Goal: Book appointment/travel/reservation

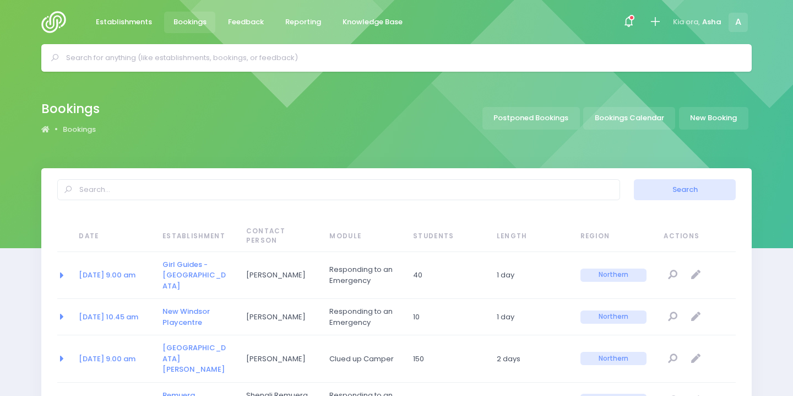
select select "20"
click at [245, 69] on div at bounding box center [396, 58] width 711 height 28
click at [239, 60] on input "text" at bounding box center [401, 58] width 671 height 17
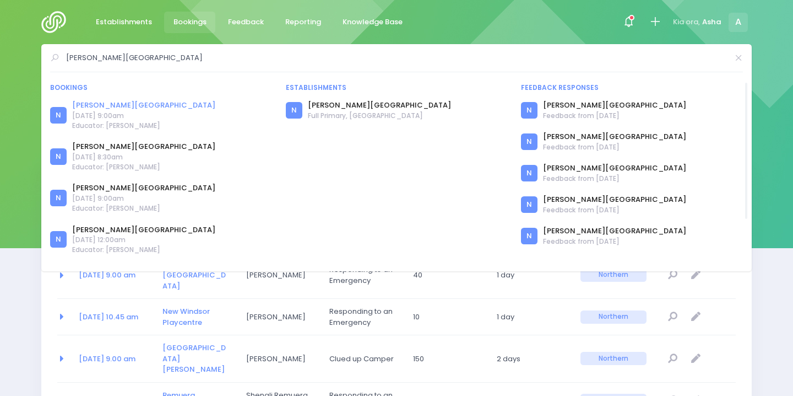
type input "churchill park"
click at [88, 106] on link "[PERSON_NAME][GEOGRAPHIC_DATA]" at bounding box center [143, 105] width 143 height 11
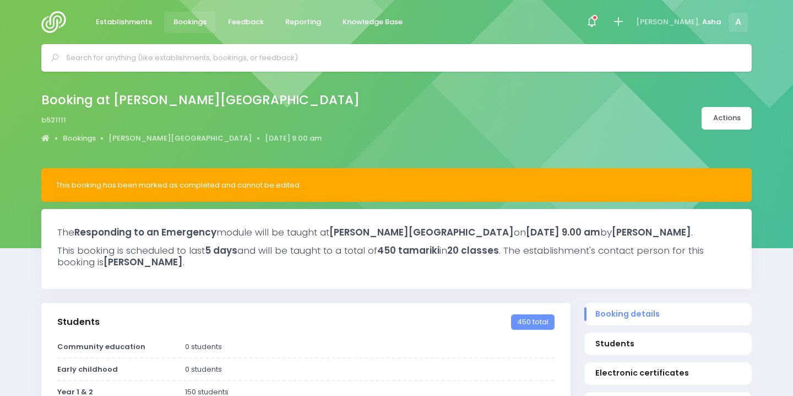
select select "5"
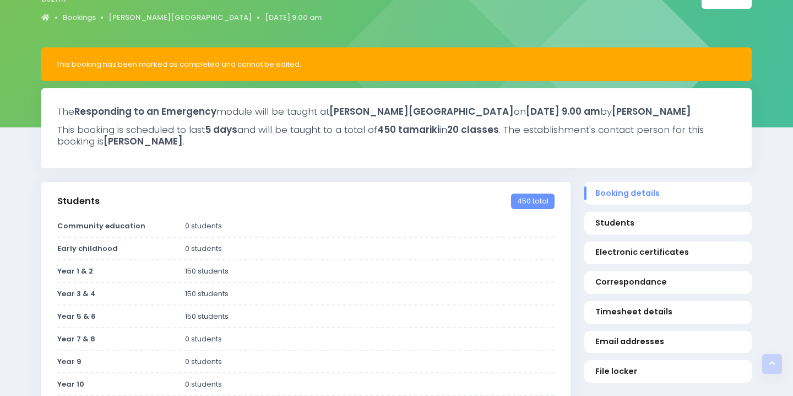
scroll to position [52, 0]
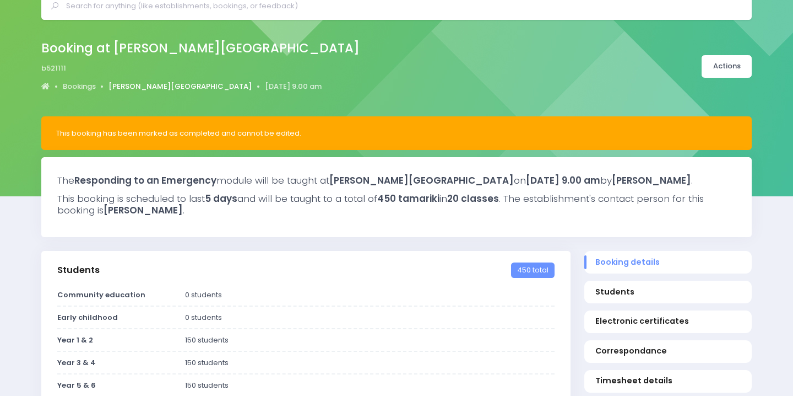
click at [148, 83] on link "[PERSON_NAME][GEOGRAPHIC_DATA]" at bounding box center [180, 86] width 143 height 11
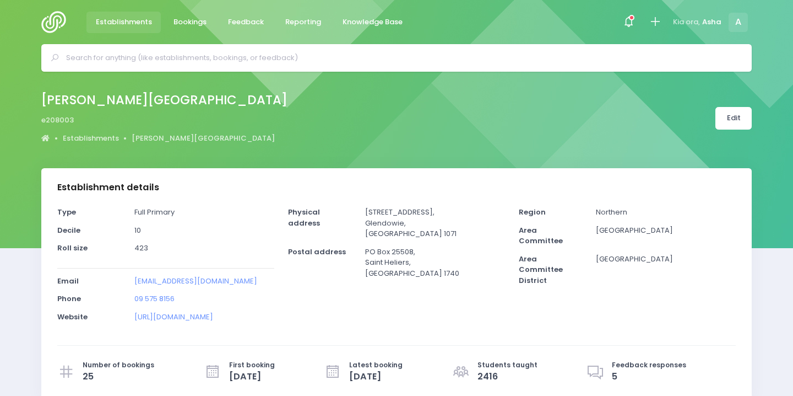
select select "5"
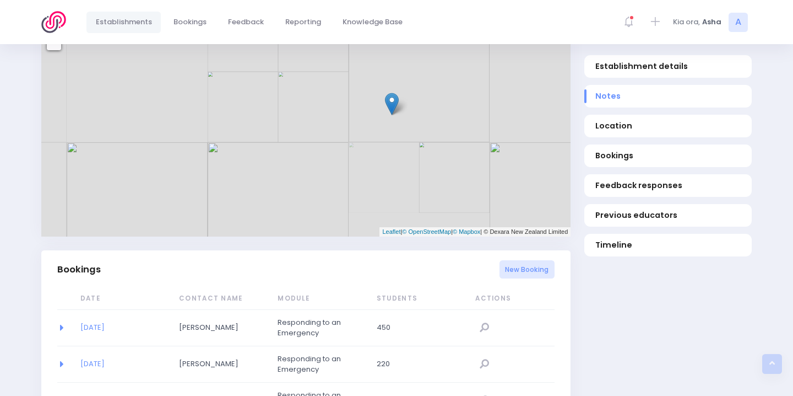
scroll to position [641, 0]
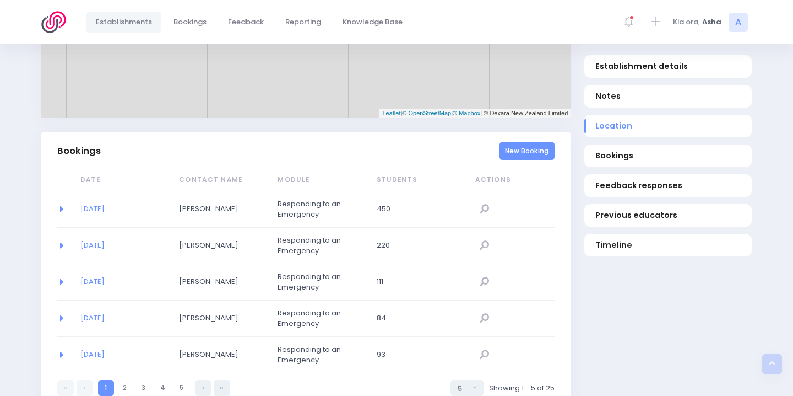
click at [520, 153] on link "New Booking" at bounding box center [528, 151] width 56 height 18
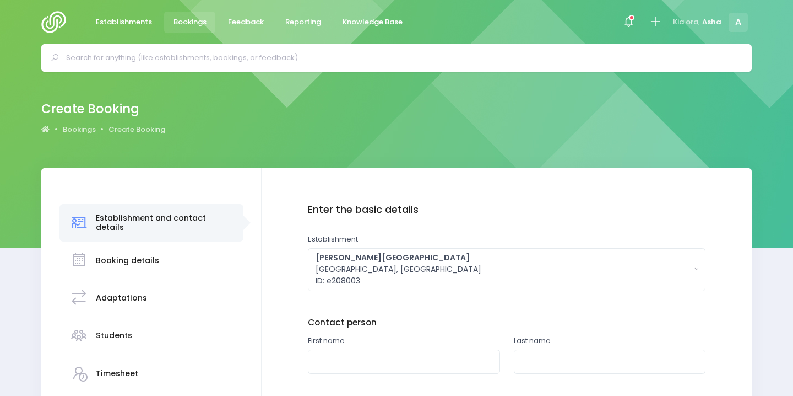
scroll to position [105, 0]
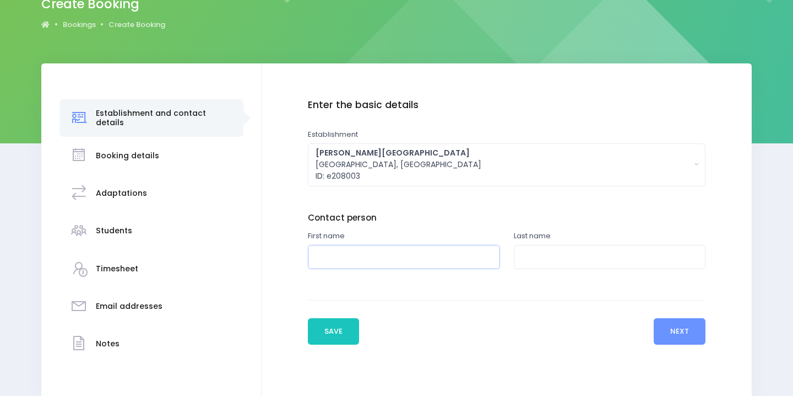
click at [353, 264] on input "text" at bounding box center [404, 257] width 192 height 25
type input "Kynan"
click at [607, 258] on input "text" at bounding box center [610, 257] width 192 height 25
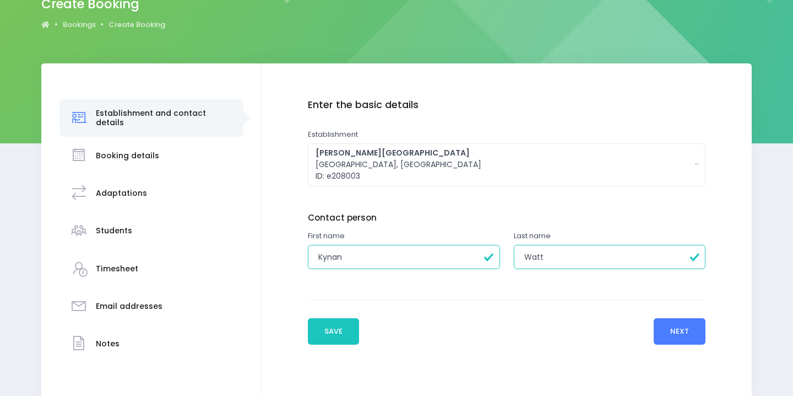
type input "Watt"
click at [666, 332] on button "Next" at bounding box center [680, 331] width 52 height 26
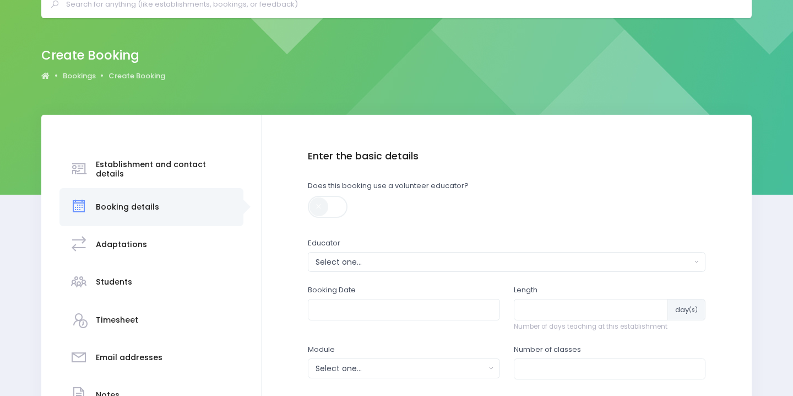
scroll to position [185, 0]
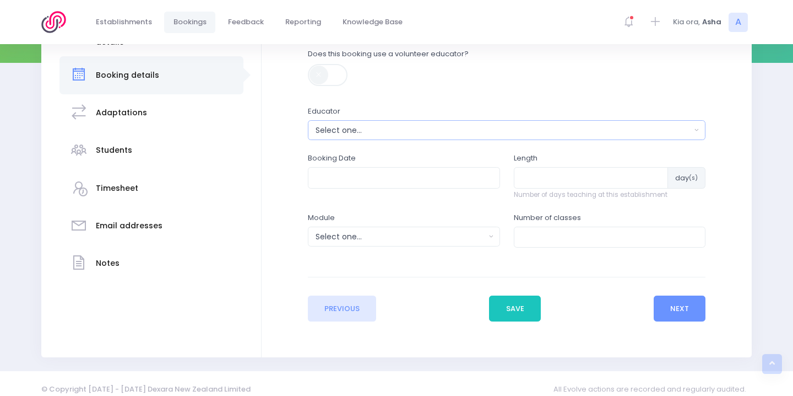
click at [448, 133] on div "Select one..." at bounding box center [504, 131] width 376 height 12
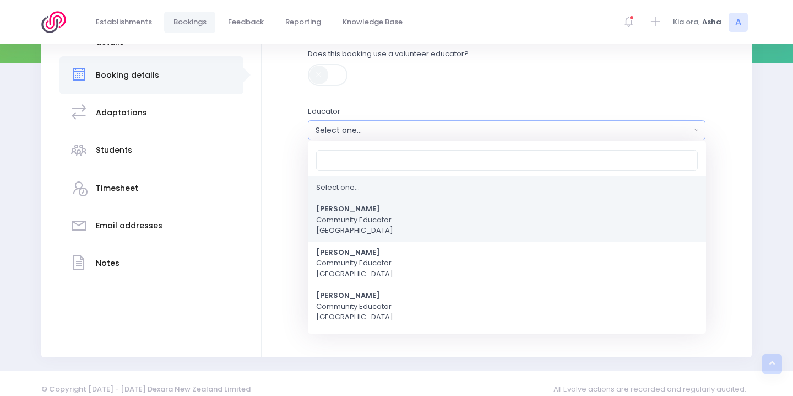
click at [447, 210] on link "Asha Bogdanowicz Community Educator Northern Region" at bounding box center [507, 220] width 398 height 44
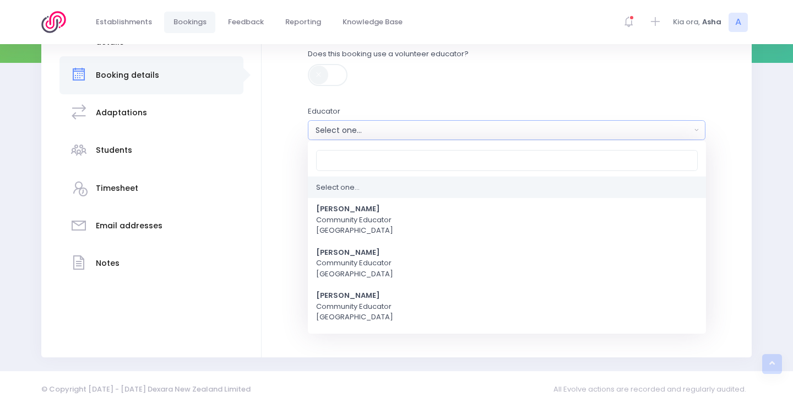
select select "321315"
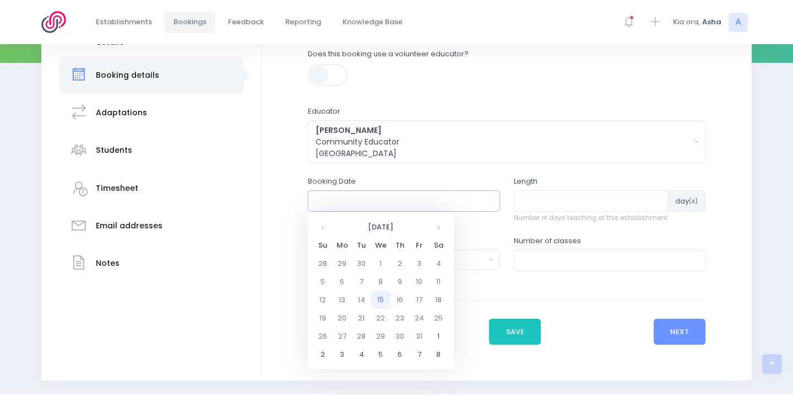
click at [392, 200] on input "text" at bounding box center [404, 200] width 192 height 21
click at [439, 229] on th at bounding box center [438, 227] width 19 height 18
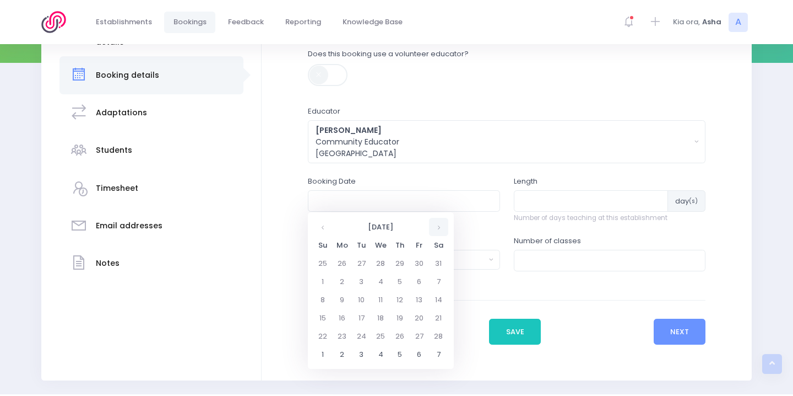
click at [439, 229] on th at bounding box center [438, 227] width 19 height 18
click at [443, 221] on th at bounding box center [438, 227] width 19 height 18
click at [341, 335] on td "29" at bounding box center [342, 336] width 19 height 18
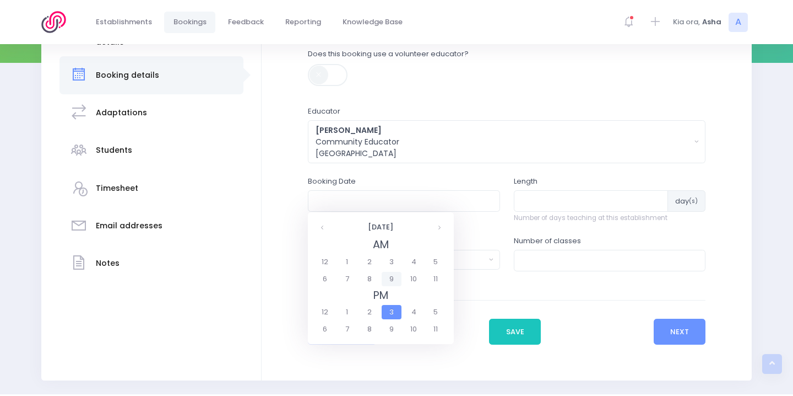
click at [386, 283] on span "9" at bounding box center [391, 279] width 19 height 14
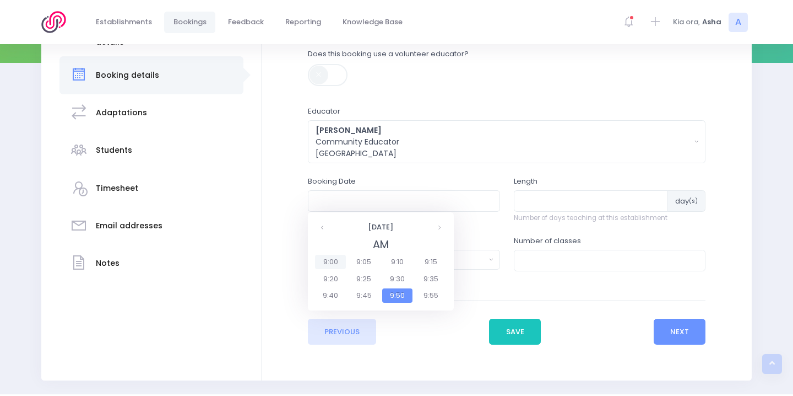
click at [338, 258] on span "9:00" at bounding box center [330, 262] width 31 height 14
type input "29/06/2026 09:00 AM"
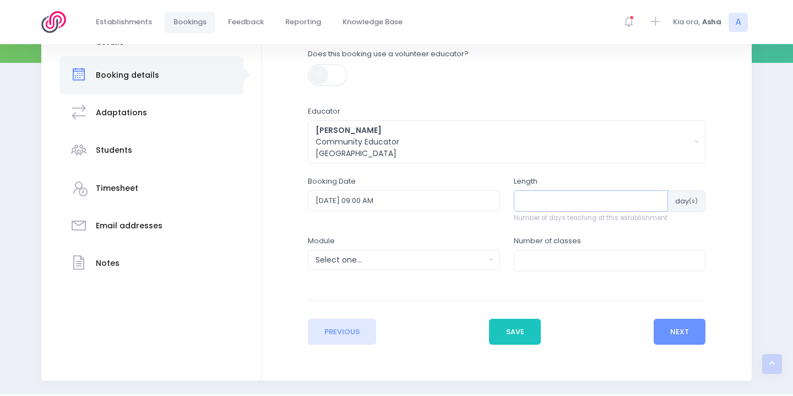
click at [544, 198] on input "number" at bounding box center [591, 200] width 155 height 21
type input "4"
click at [423, 257] on div "Select one..." at bounding box center [401, 260] width 170 height 12
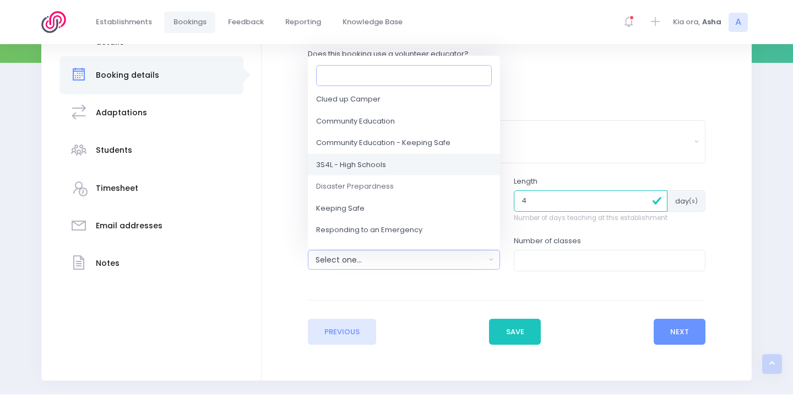
scroll to position [50, 0]
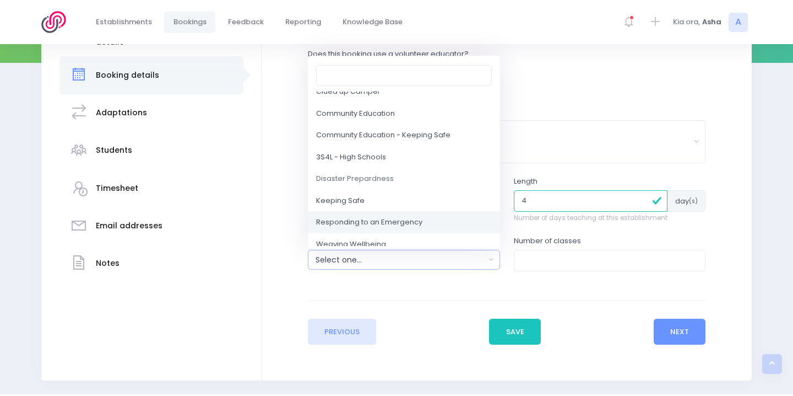
click at [408, 217] on span "Responding to an Emergency" at bounding box center [369, 222] width 106 height 11
select select "Responding to an Emergency"
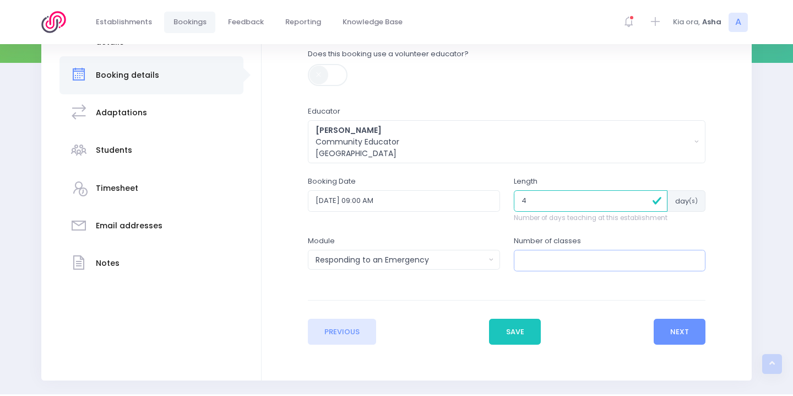
click at [582, 263] on input "number" at bounding box center [610, 260] width 192 height 21
type input "9"
click at [686, 325] on button "Next" at bounding box center [680, 331] width 52 height 26
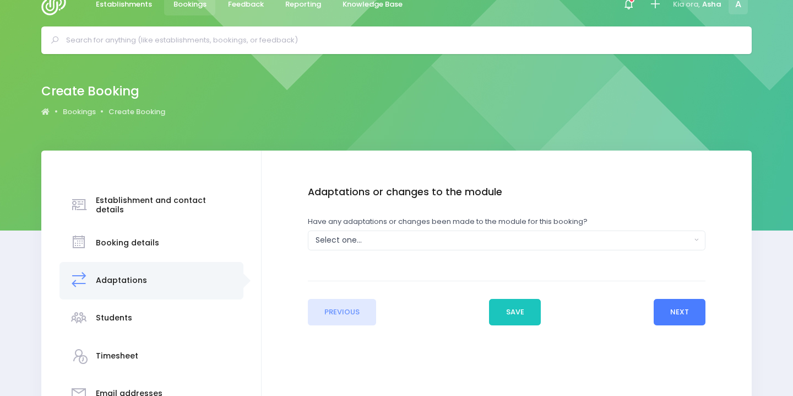
scroll to position [0, 0]
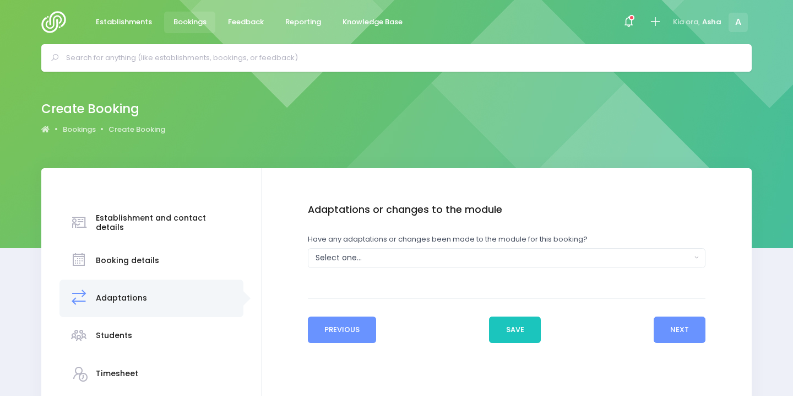
click at [358, 334] on button "Previous" at bounding box center [342, 329] width 69 height 26
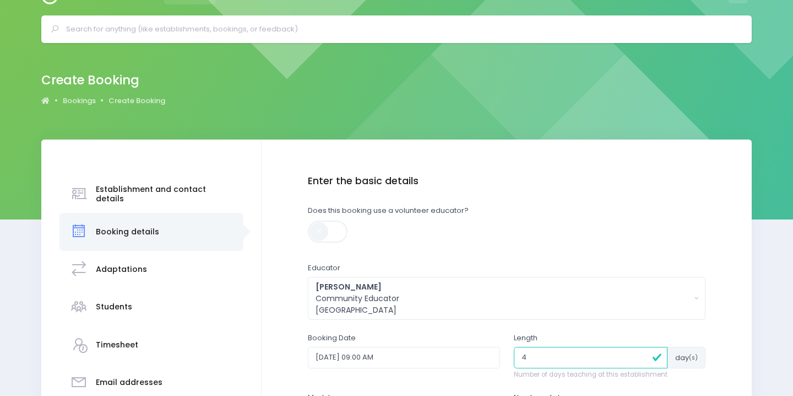
scroll to position [117, 0]
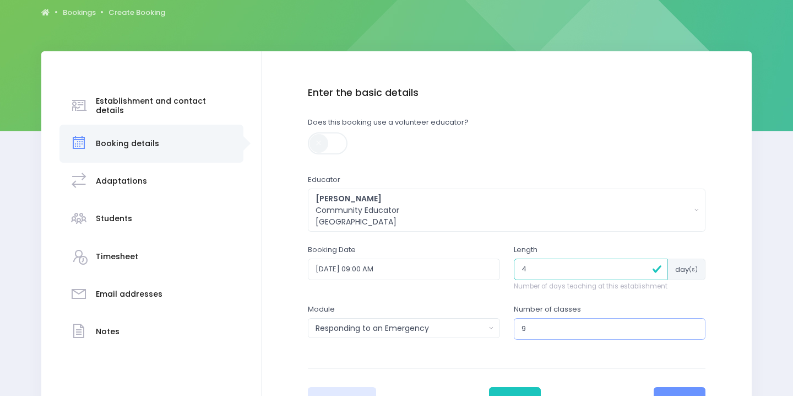
click at [591, 331] on input "9" at bounding box center [610, 328] width 192 height 21
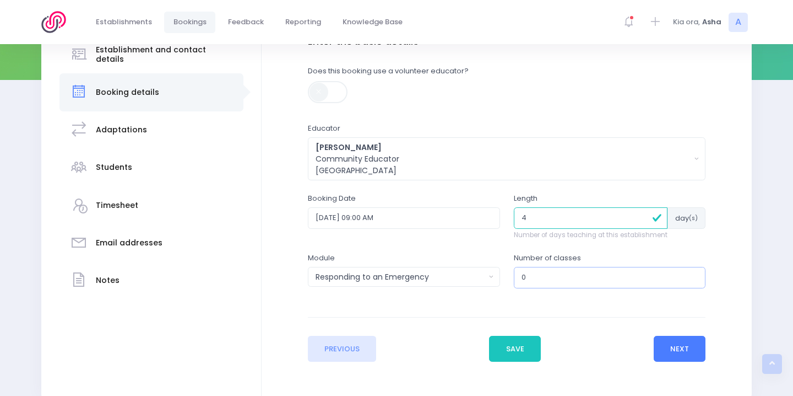
type input "0"
click at [688, 358] on button "Next" at bounding box center [680, 349] width 52 height 26
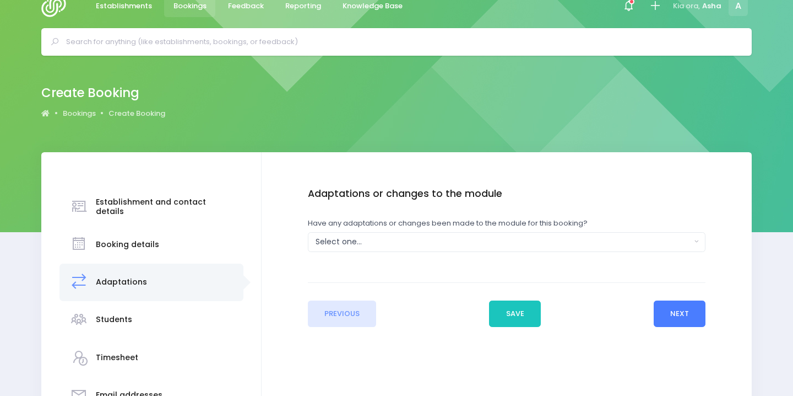
scroll to position [0, 0]
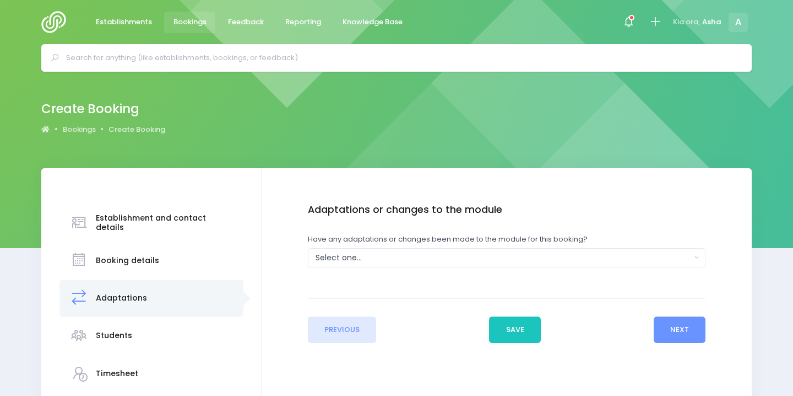
click at [595, 272] on div "Adaptations or changes to the module Have any adaptations or changes been made …" at bounding box center [507, 246] width 398 height 85
click at [588, 257] on div "Select one..." at bounding box center [504, 258] width 376 height 12
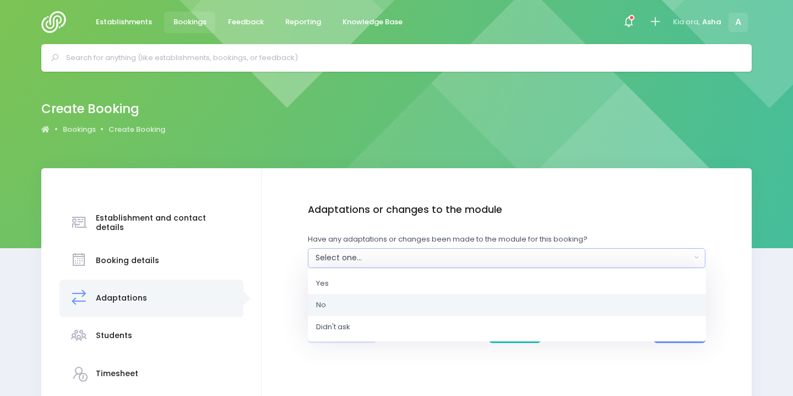
click at [599, 307] on link "No" at bounding box center [507, 305] width 398 height 22
select select "No"
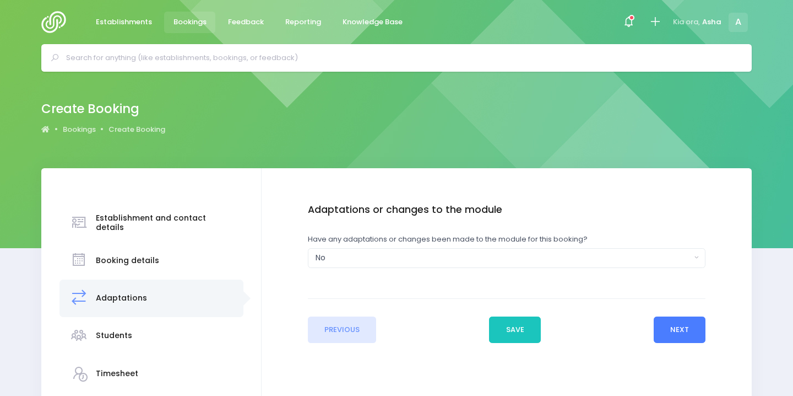
click at [683, 339] on button "Next" at bounding box center [680, 329] width 52 height 26
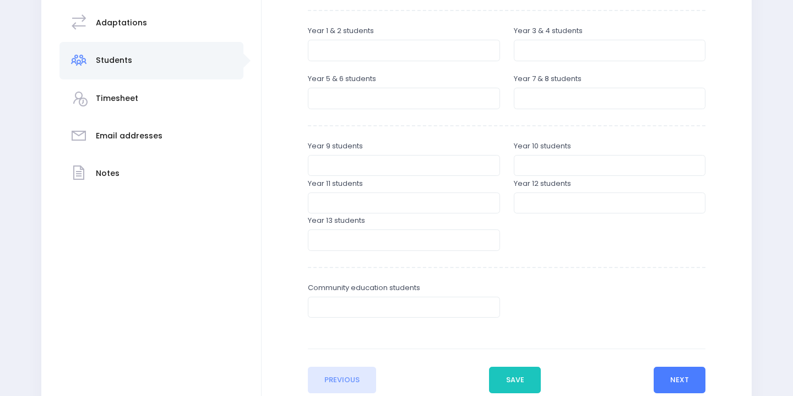
scroll to position [357, 0]
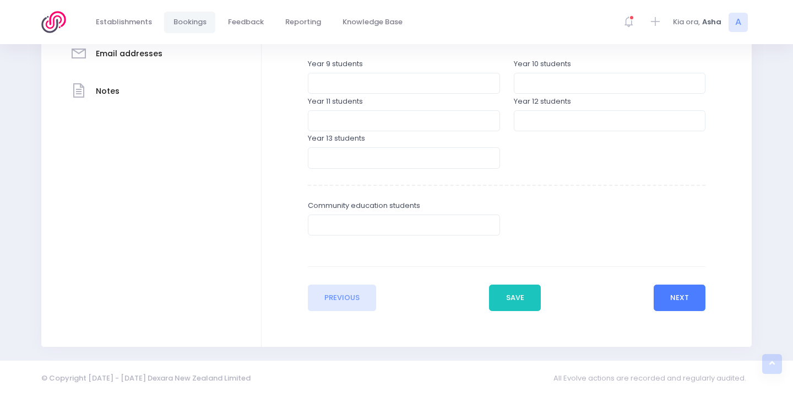
click at [666, 303] on button "Next" at bounding box center [680, 297] width 52 height 26
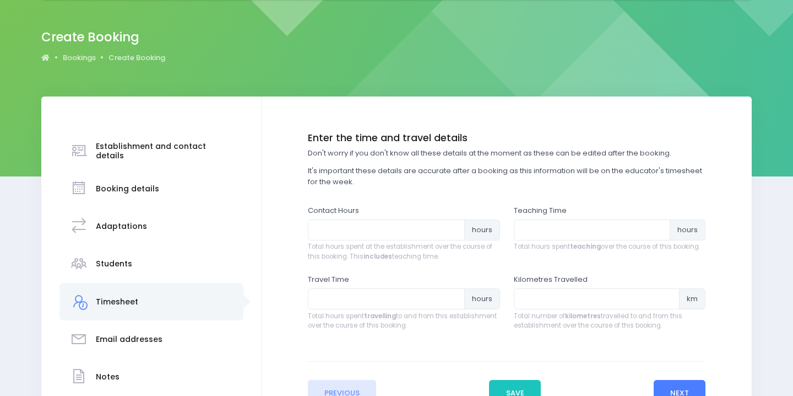
scroll to position [0, 0]
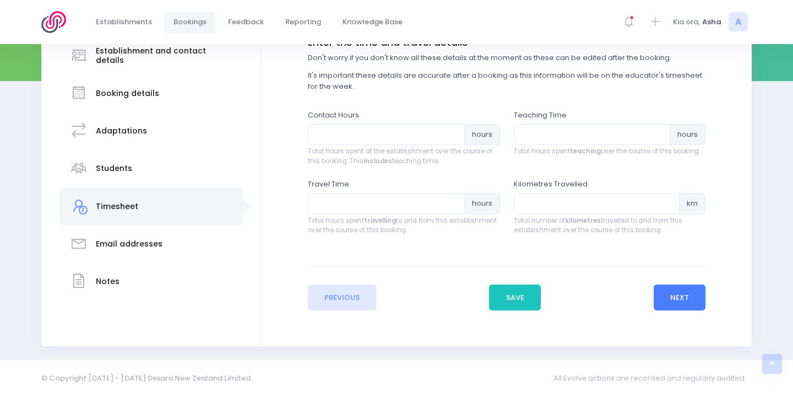
click at [672, 294] on button "Next" at bounding box center [680, 297] width 52 height 26
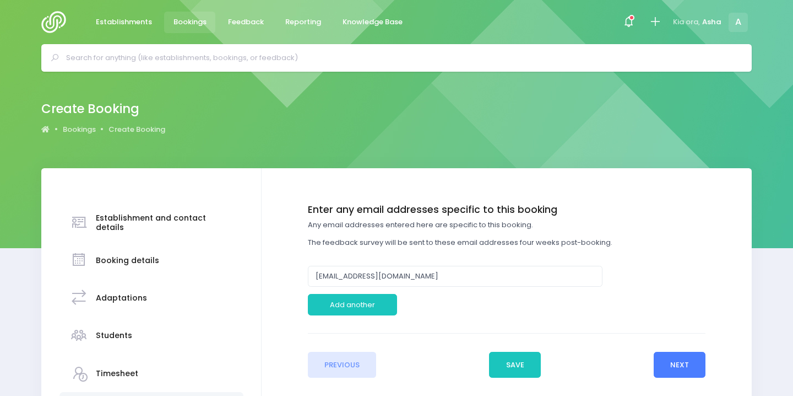
click at [679, 364] on button "Next" at bounding box center [680, 365] width 52 height 26
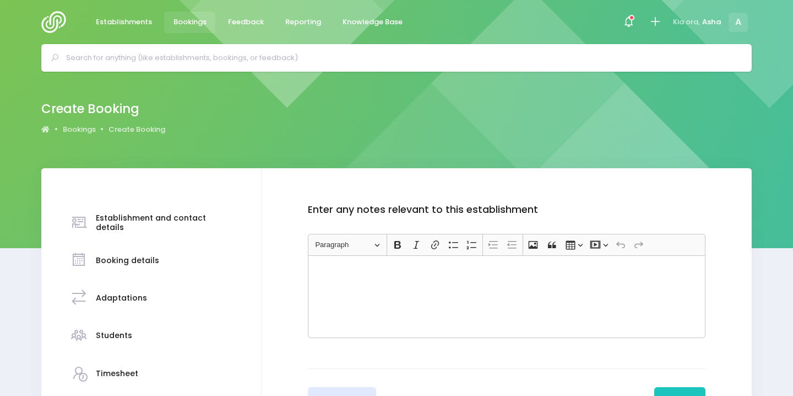
click at [559, 296] on div "Rich Text Editor, main" at bounding box center [507, 296] width 398 height 83
click at [343, 286] on p "Most likley a whole school booking" at bounding box center [507, 285] width 388 height 11
click at [481, 284] on p "Most likely a whole school booking" at bounding box center [507, 285] width 388 height 11
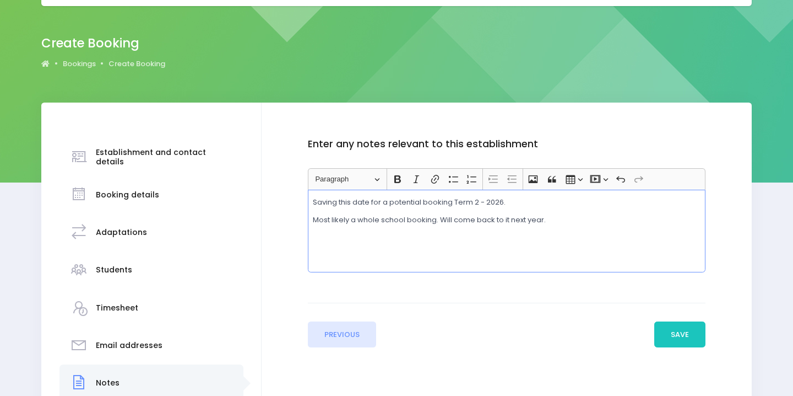
scroll to position [94, 0]
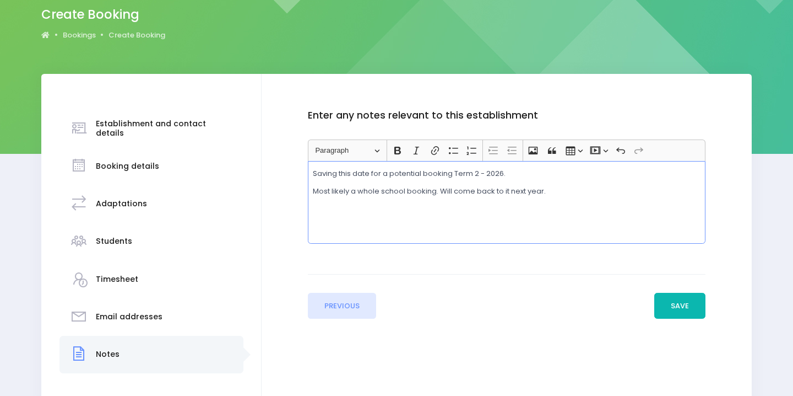
click at [703, 300] on button "Save" at bounding box center [681, 306] width 52 height 26
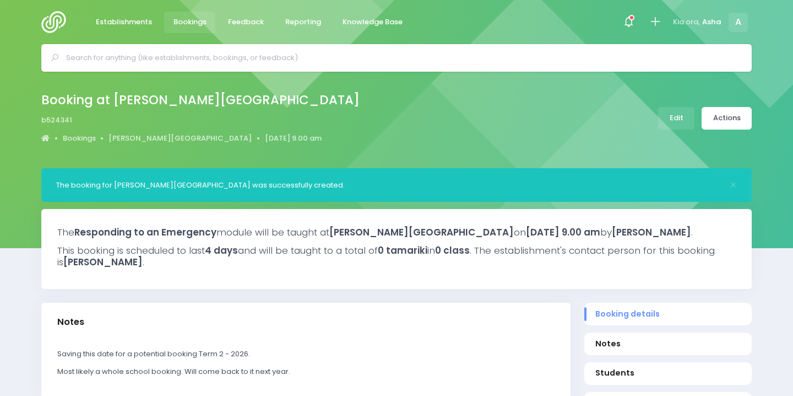
select select "5"
click at [716, 110] on link "Actions" at bounding box center [727, 118] width 50 height 23
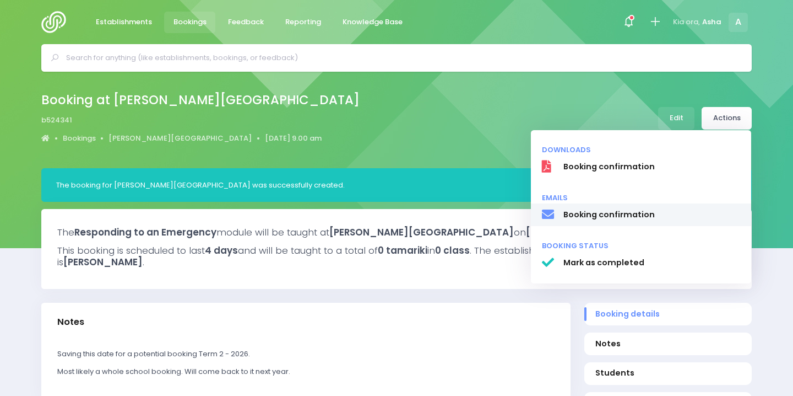
click at [623, 219] on span "Booking confirmation" at bounding box center [652, 215] width 177 height 12
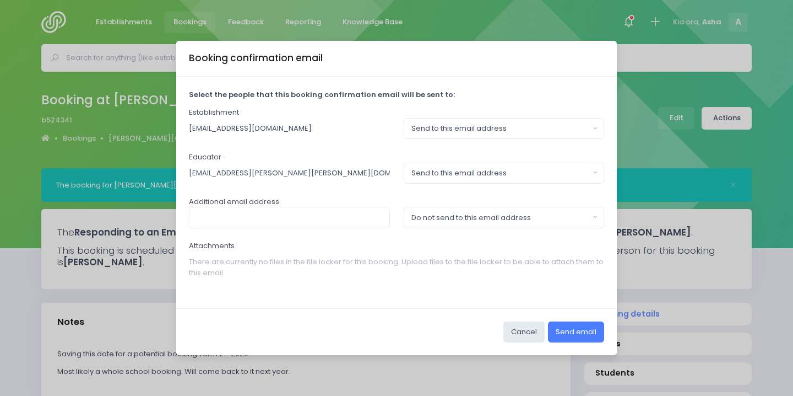
click at [575, 330] on button "Send email" at bounding box center [576, 331] width 56 height 21
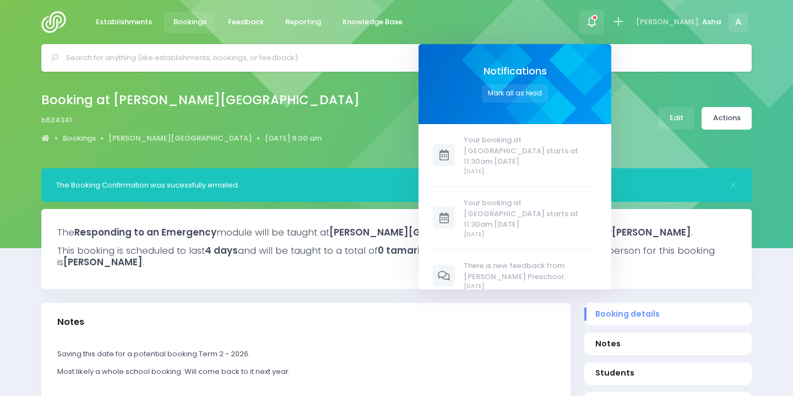
select select "5"
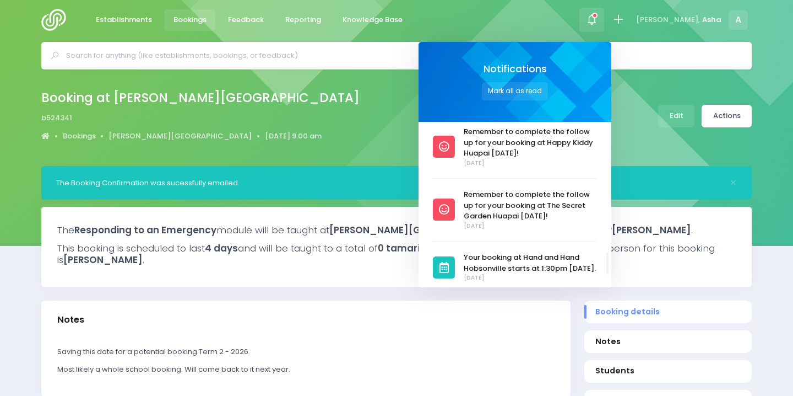
scroll to position [1030, 0]
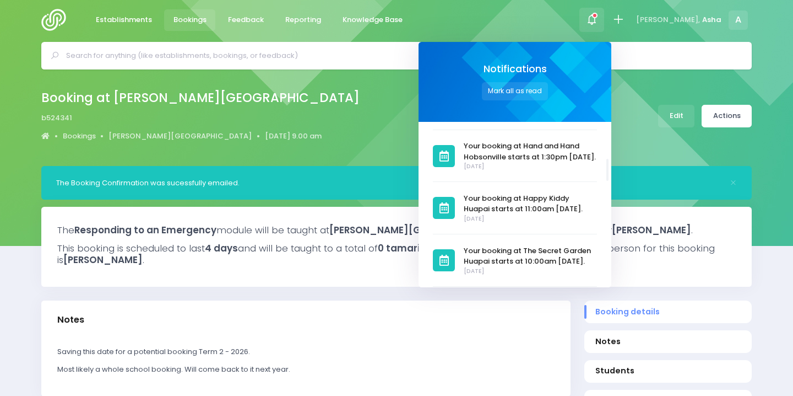
click at [568, 31] on div "Establishments Bookings Feedback Reporting Knowledge Base Notifications [PERSON…" at bounding box center [397, 20] width 738 height 44
